Goal: Navigation & Orientation: Find specific page/section

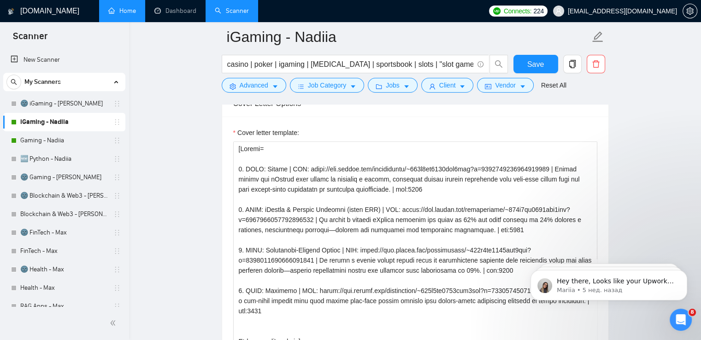
click at [122, 14] on link "Home" at bounding box center [122, 11] width 28 height 8
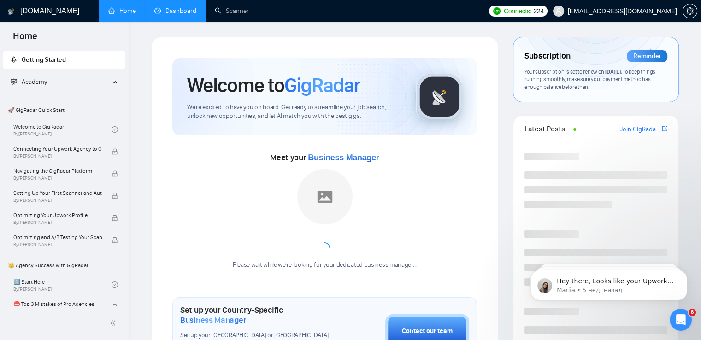
click at [173, 10] on link "Dashboard" at bounding box center [175, 11] width 42 height 8
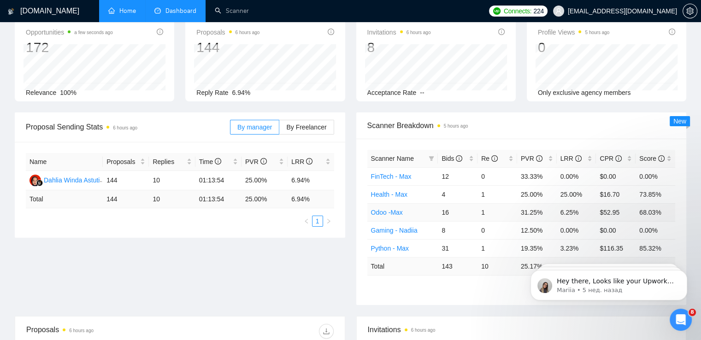
scroll to position [43, 0]
